Goal: Task Accomplishment & Management: Manage account settings

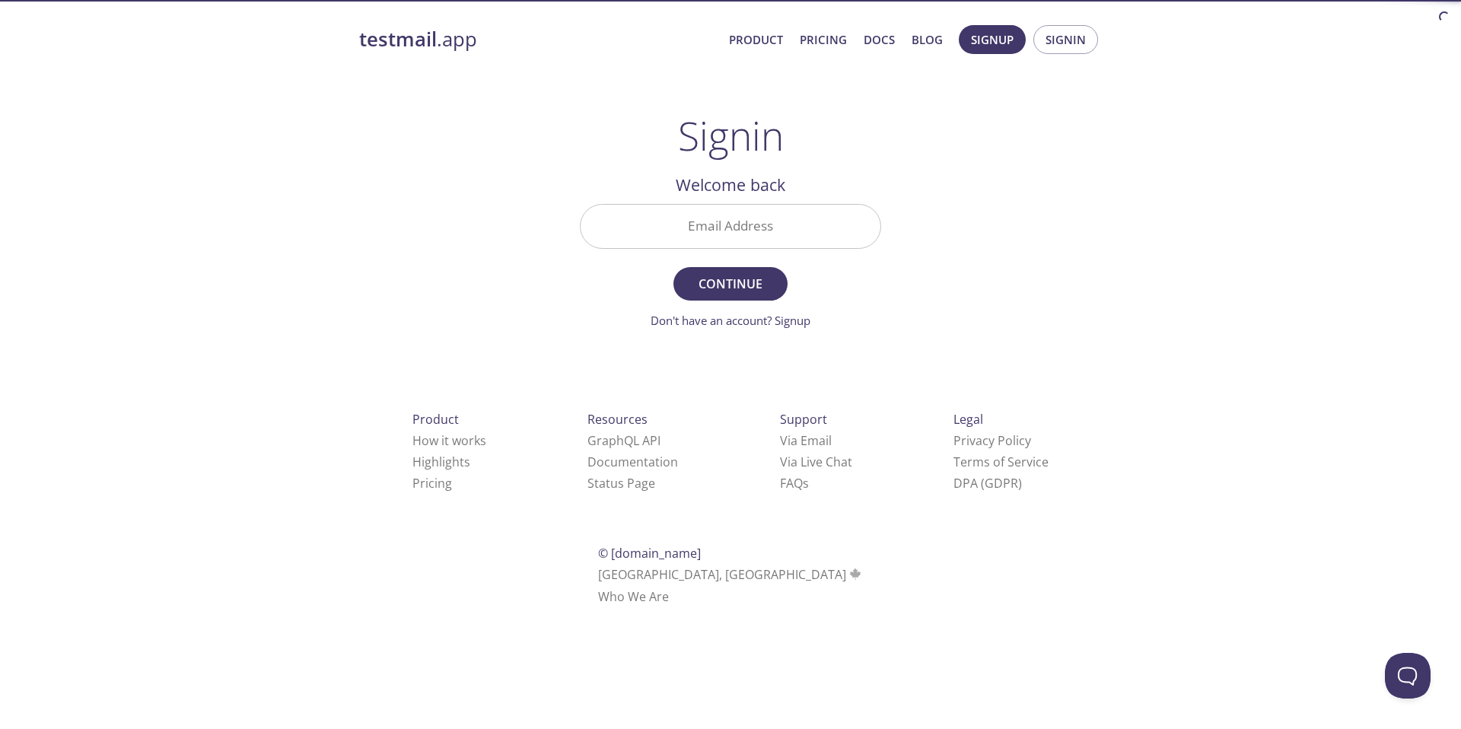
click at [648, 243] on input "Email Address" at bounding box center [731, 226] width 300 height 43
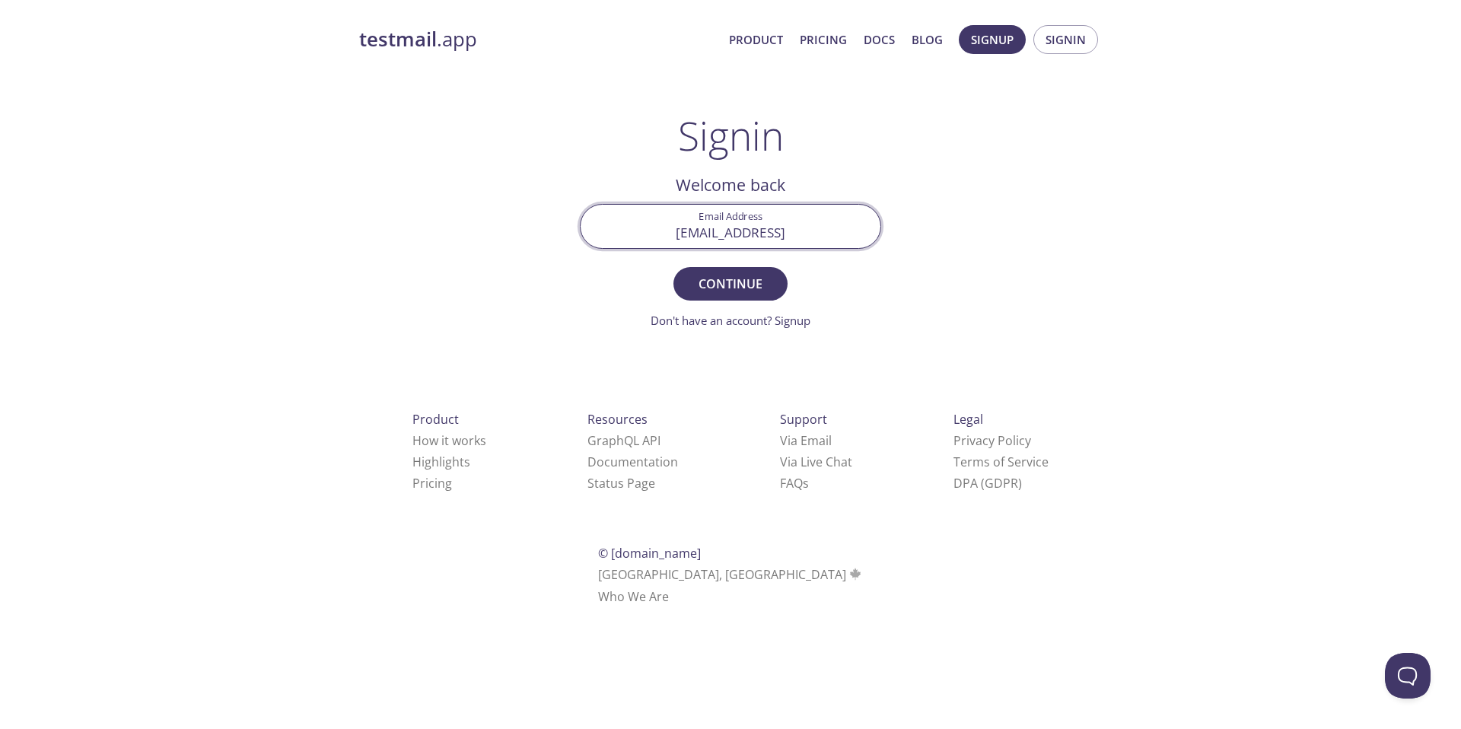
type input "[EMAIL_ADDRESS]"
click at [674, 267] on button "Continue" at bounding box center [731, 283] width 114 height 33
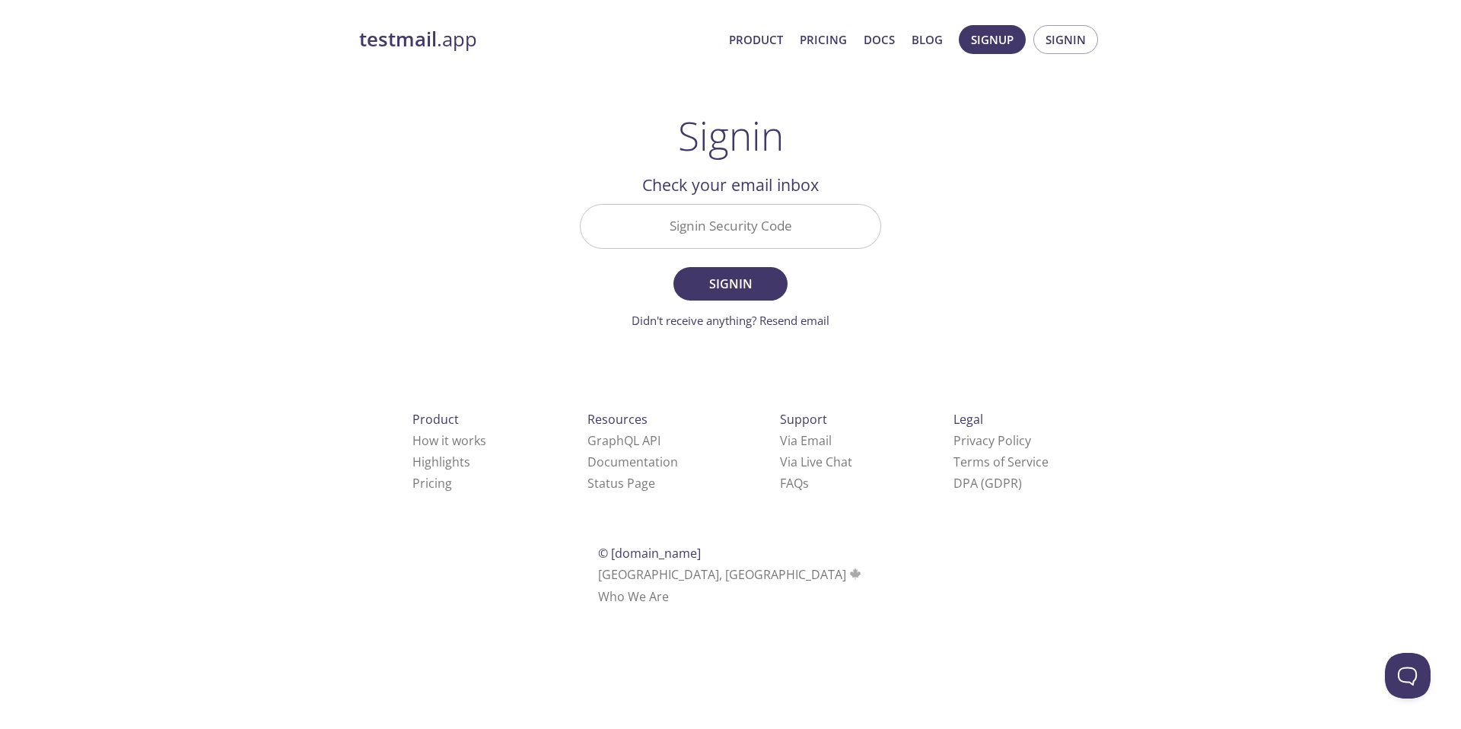
click at [693, 240] on input "Signin Security Code" at bounding box center [731, 226] width 300 height 43
paste input "HCWJA28"
type input "HCWJA28"
click at [703, 295] on button "Signin" at bounding box center [731, 283] width 114 height 33
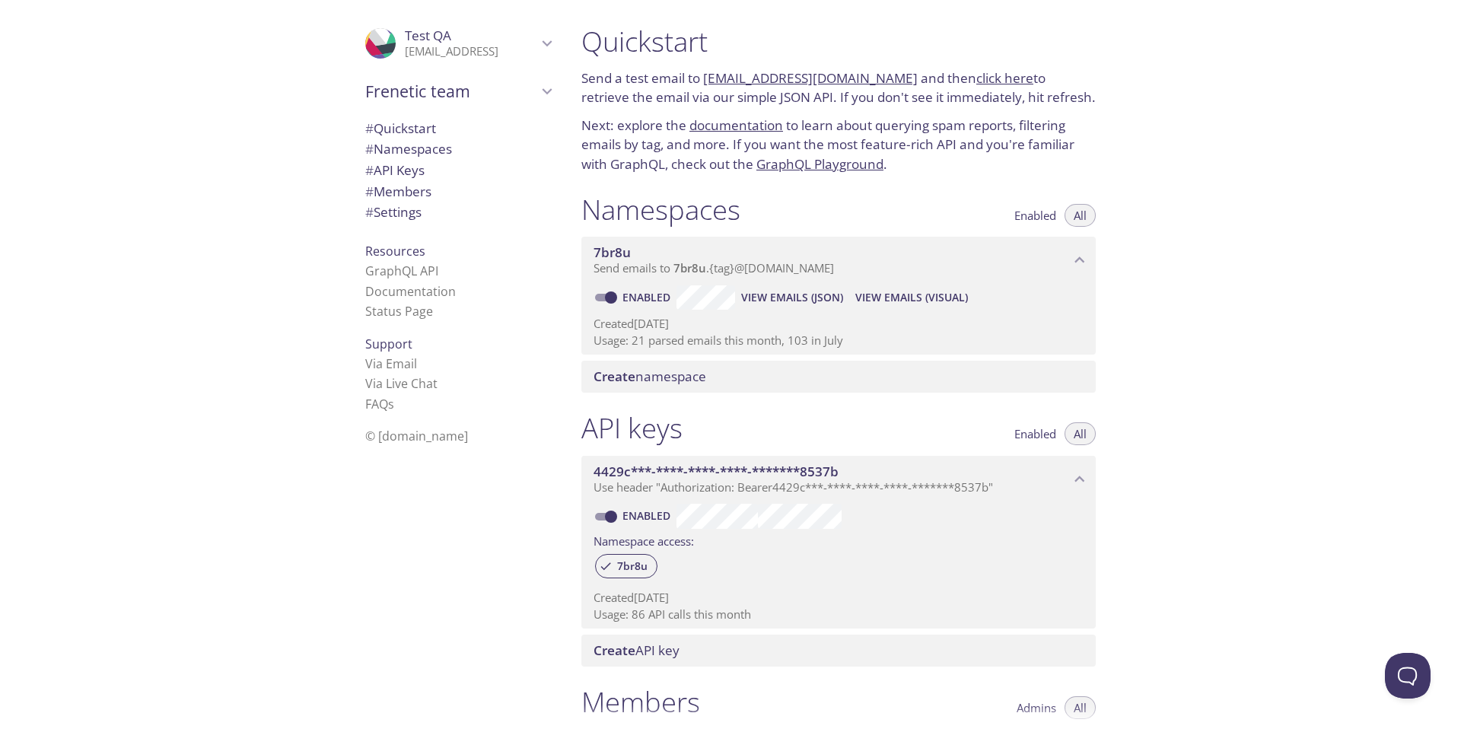
click at [978, 81] on link "click here" at bounding box center [1004, 78] width 57 height 18
